Goal: Transaction & Acquisition: Purchase product/service

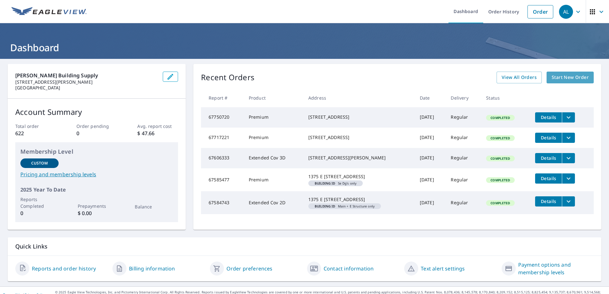
click at [551, 74] on span "Start New Order" at bounding box center [569, 78] width 37 height 8
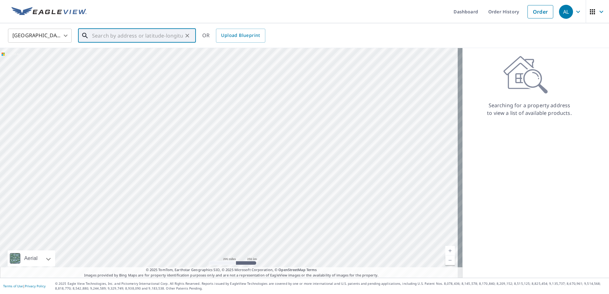
paste input "7941284"
type input "7941284"
drag, startPoint x: 125, startPoint y: 33, endPoint x: 75, endPoint y: 41, distance: 50.7
click at [74, 41] on div "[GEOGRAPHIC_DATA] [GEOGRAPHIC_DATA] ​ 7941284 ​ Match not found OR Upload Bluep…" at bounding box center [302, 35] width 598 height 15
paste input "[STREET_ADDRESS]"
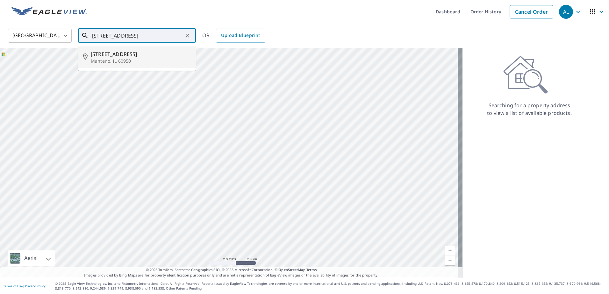
click at [124, 56] on span "[STREET_ADDRESS]" at bounding box center [141, 54] width 100 height 8
type input "[STREET_ADDRESS]"
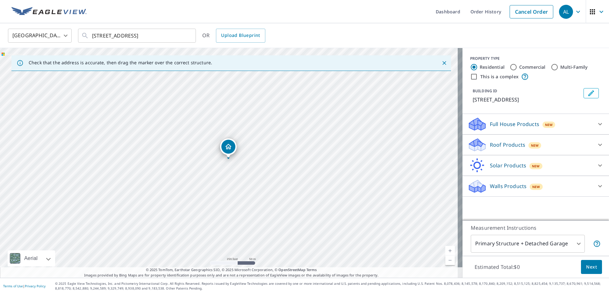
drag, startPoint x: 289, startPoint y: 168, endPoint x: 287, endPoint y: 157, distance: 11.5
click at [287, 157] on div "[STREET_ADDRESS]" at bounding box center [231, 163] width 462 height 230
drag, startPoint x: 242, startPoint y: 127, endPoint x: 254, endPoint y: 165, distance: 40.0
click at [254, 165] on div "[STREET_ADDRESS]" at bounding box center [231, 163] width 462 height 230
drag, startPoint x: 61, startPoint y: 149, endPoint x: 134, endPoint y: 187, distance: 81.9
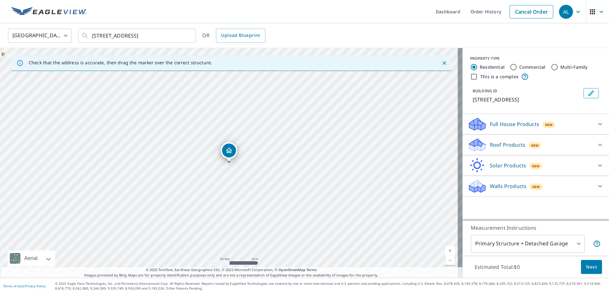
click at [490, 143] on p "Roof Products" at bounding box center [507, 145] width 35 height 8
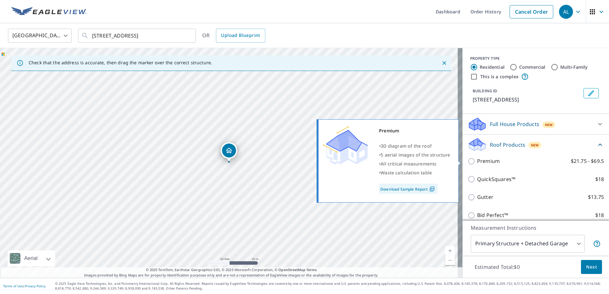
click at [477, 163] on p "Premium" at bounding box center [488, 161] width 23 height 8
click at [476, 163] on input "Premium $21.75 - $69.5" at bounding box center [472, 162] width 10 height 8
checkbox input "true"
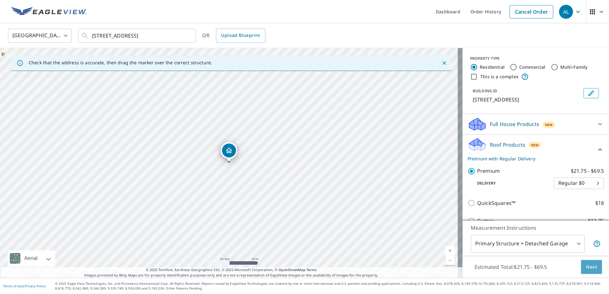
click at [586, 266] on span "Next" at bounding box center [591, 267] width 11 height 8
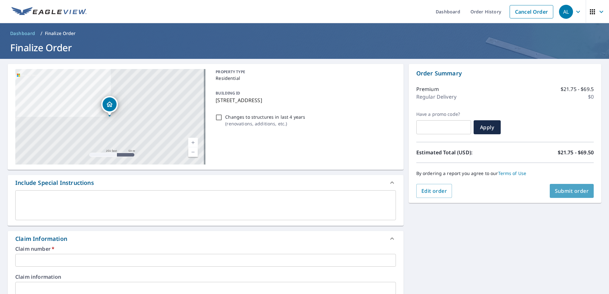
click at [555, 194] on span "Submit order" at bounding box center [572, 191] width 34 height 7
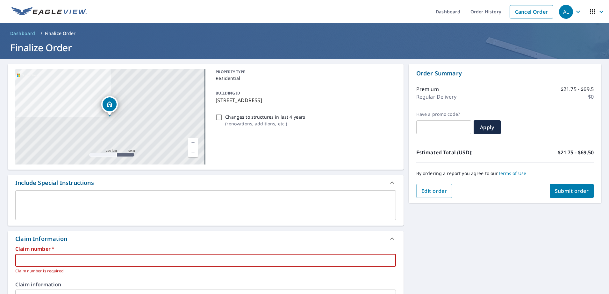
paste input "7941284"
type input "7941284"
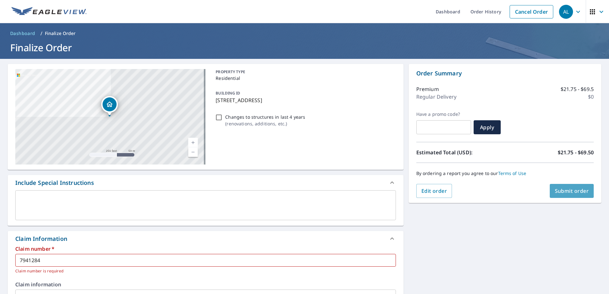
click at [557, 190] on span "Submit order" at bounding box center [572, 191] width 34 height 7
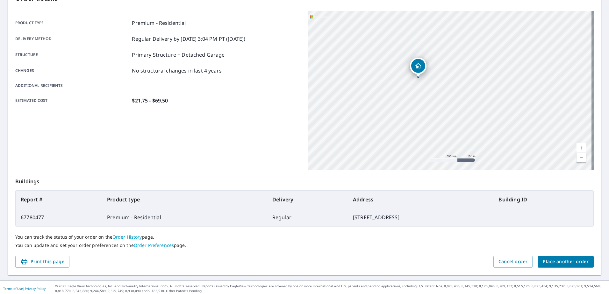
scroll to position [81, 0]
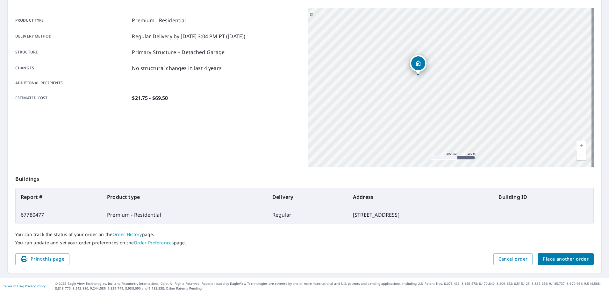
click at [543, 259] on span "Place another order" at bounding box center [565, 259] width 46 height 8
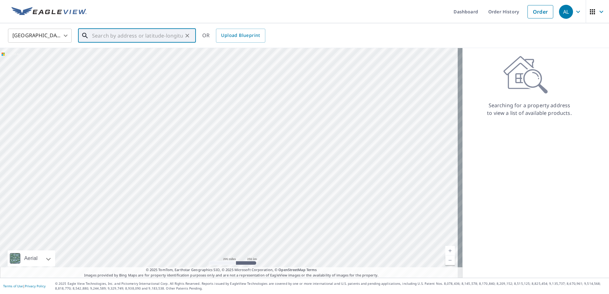
paste input "[STREET_ADDRESS]"
click at [114, 55] on span "[STREET_ADDRESS]" at bounding box center [141, 54] width 100 height 8
type input "[STREET_ADDRESS]"
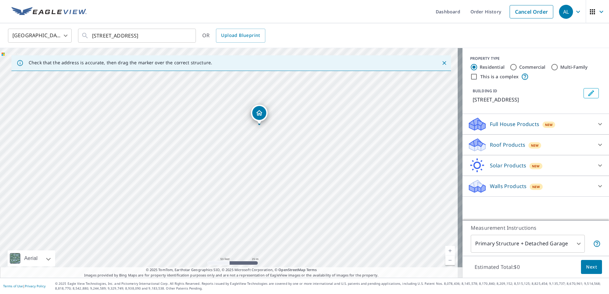
drag, startPoint x: 230, startPoint y: 150, endPoint x: 261, endPoint y: 113, distance: 48.2
click at [500, 147] on p "Roof Products" at bounding box center [507, 145] width 35 height 8
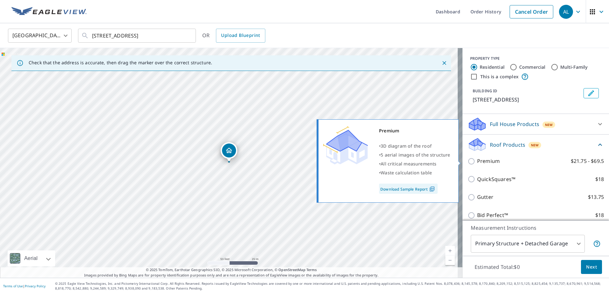
click at [477, 164] on p "Premium" at bounding box center [488, 161] width 23 height 8
click at [477, 164] on input "Premium $21.75 - $69.5" at bounding box center [472, 162] width 10 height 8
checkbox input "true"
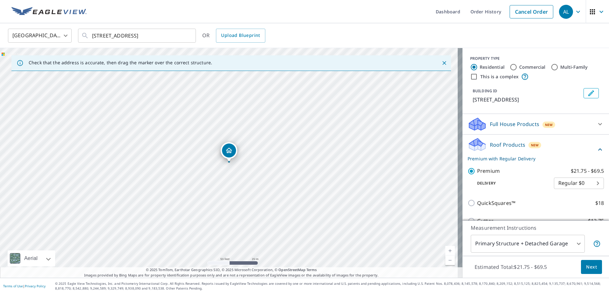
click at [581, 268] on button "Next" at bounding box center [591, 267] width 21 height 14
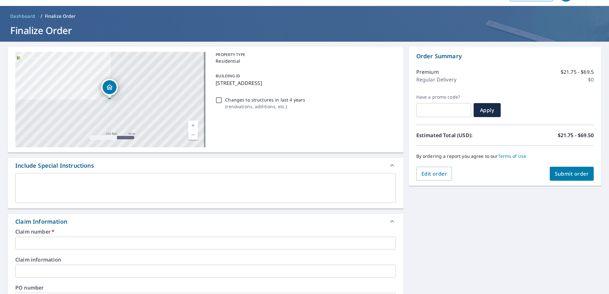
scroll to position [32, 0]
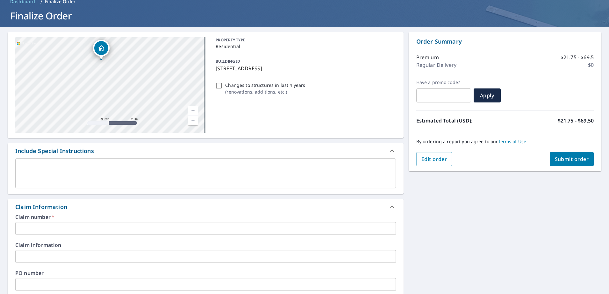
drag, startPoint x: 104, startPoint y: 67, endPoint x: 115, endPoint y: 89, distance: 24.9
click at [115, 89] on div "[STREET_ADDRESS]" at bounding box center [110, 85] width 190 height 96
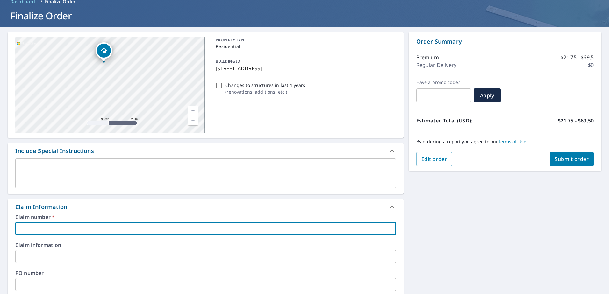
paste input "7941284"
type input "7941284"
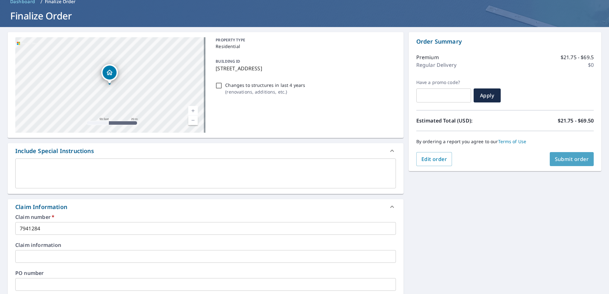
click at [557, 159] on span "Submit order" at bounding box center [572, 159] width 34 height 7
